Goal: Transaction & Acquisition: Purchase product/service

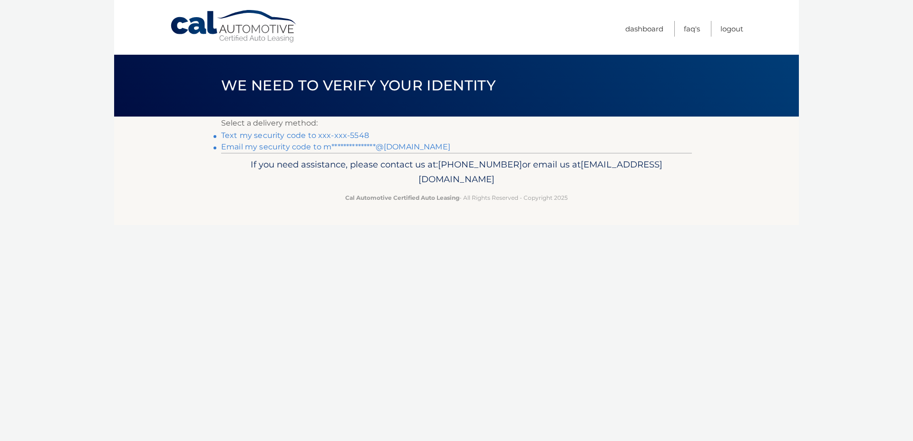
click at [305, 147] on link "**********" at bounding box center [335, 146] width 229 height 9
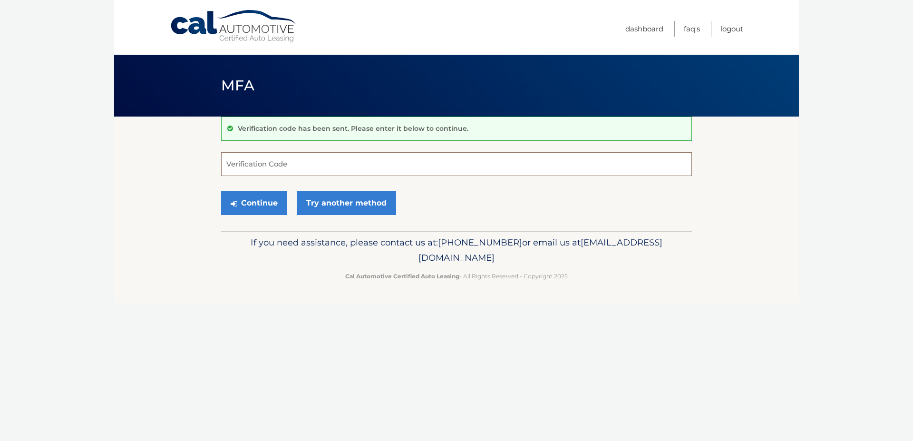
click at [313, 158] on input "Verification Code" at bounding box center [456, 164] width 471 height 24
paste input "438644"
type input "438644"
click at [278, 201] on button "Continue" at bounding box center [254, 203] width 66 height 24
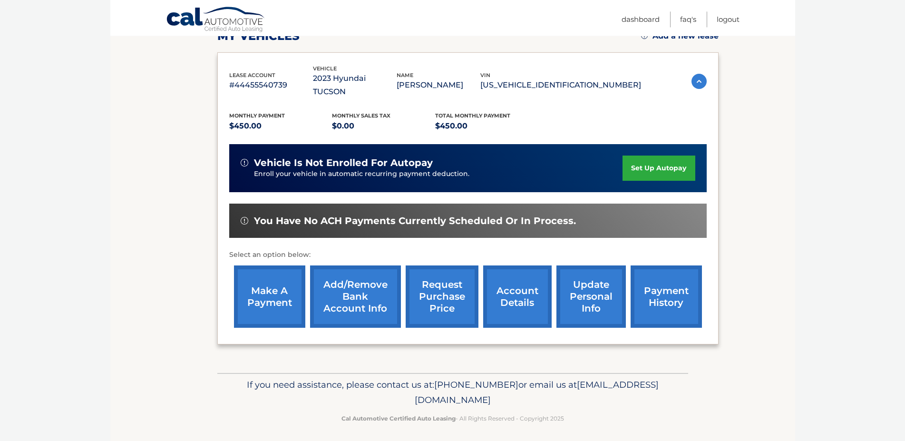
scroll to position [145, 0]
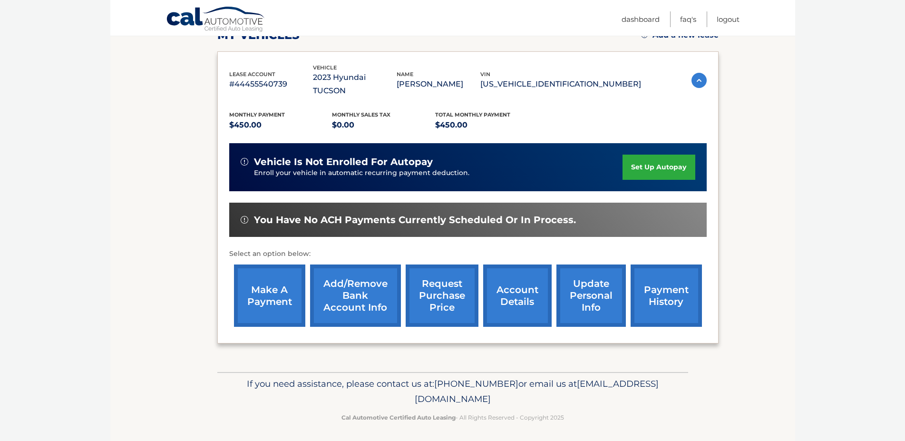
click at [265, 286] on link "make a payment" at bounding box center [269, 295] width 71 height 62
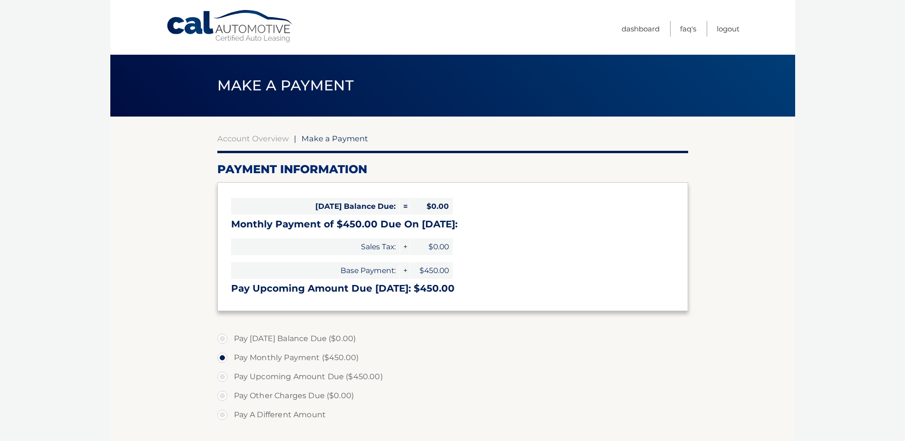
select select "NmUzNmE3NTctNjk5ZS00ZDEwLTk5OTYtYjU1ZjM4NWIwNGZj"
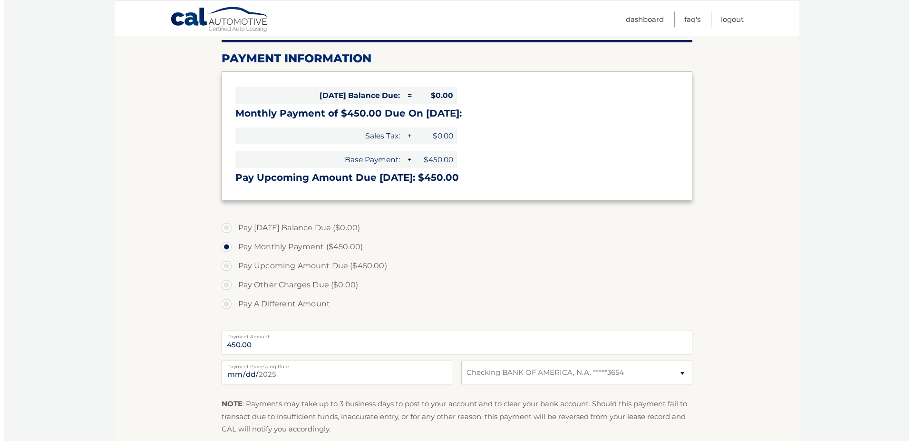
scroll to position [145, 0]
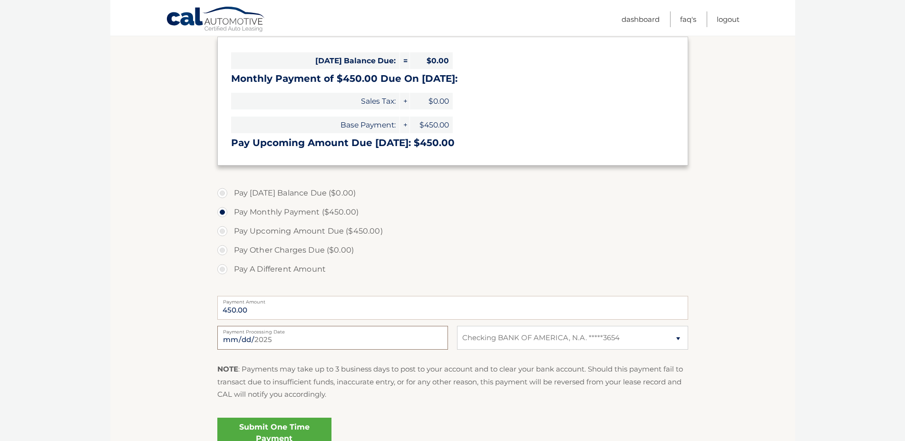
click at [259, 340] on input "2025-09-01" at bounding box center [332, 338] width 231 height 24
click at [440, 343] on input "2025-09-01" at bounding box center [332, 338] width 231 height 24
type input "2025-09-13"
click at [319, 433] on link "Submit One Time Payment" at bounding box center [274, 432] width 114 height 30
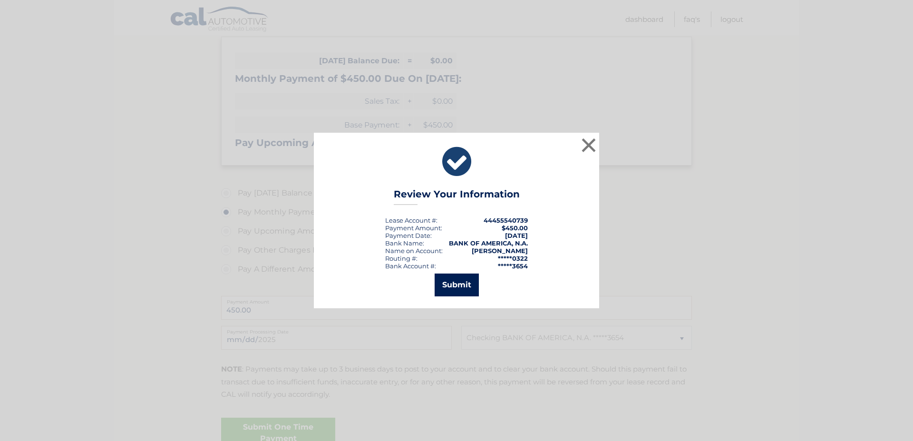
click at [460, 290] on button "Submit" at bounding box center [457, 284] width 44 height 23
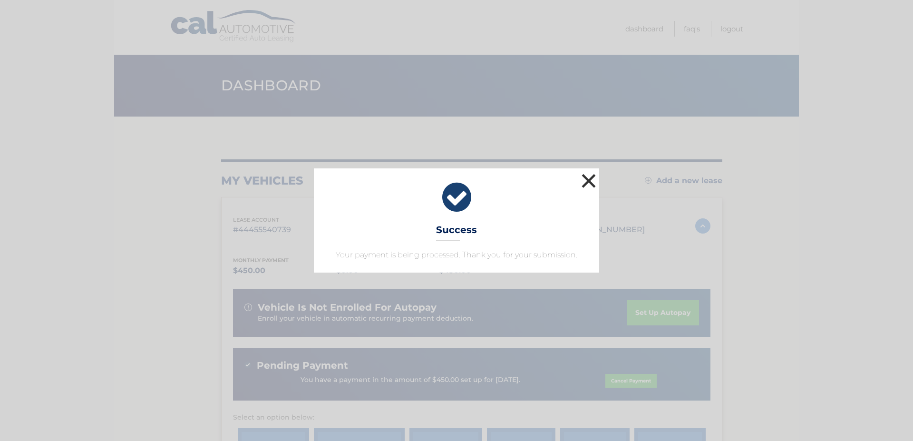
click at [586, 181] on button "×" at bounding box center [588, 180] width 19 height 19
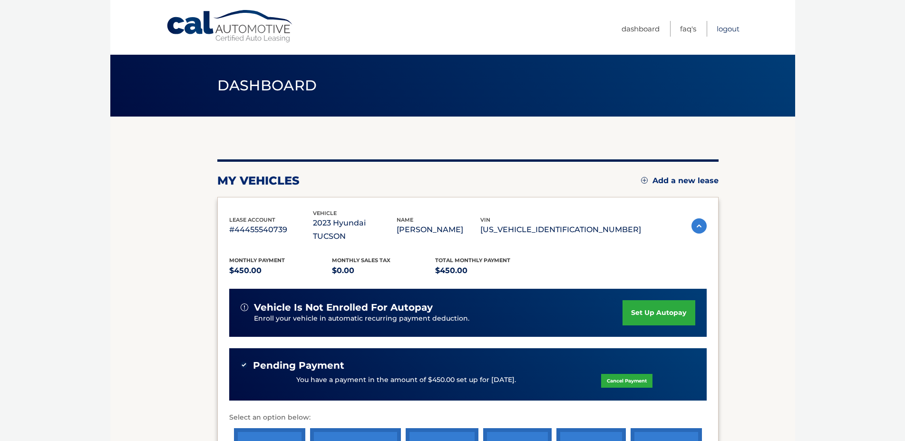
click at [722, 27] on link "Logout" at bounding box center [727, 29] width 23 height 16
